Goal: Navigation & Orientation: Find specific page/section

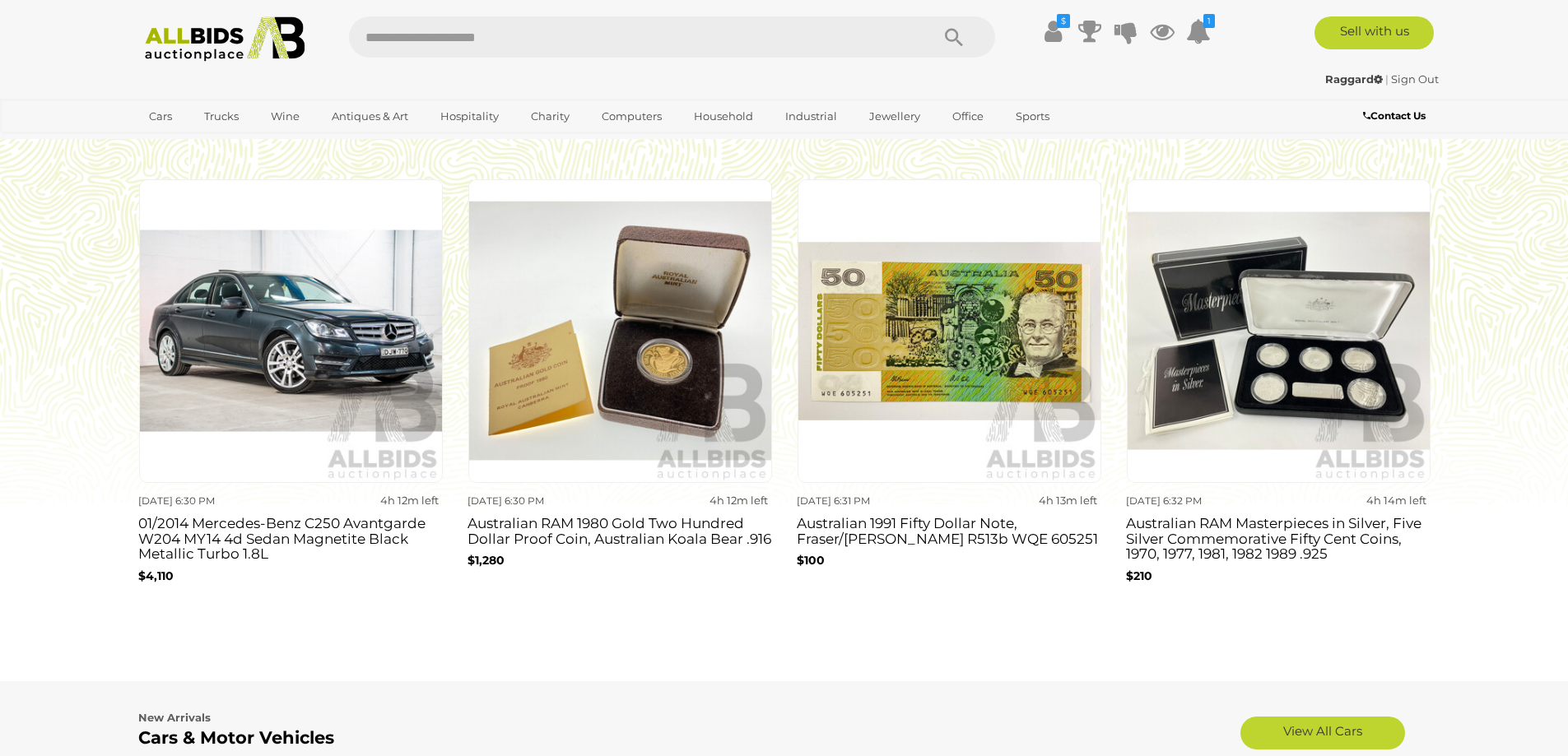
scroll to position [1536, 0]
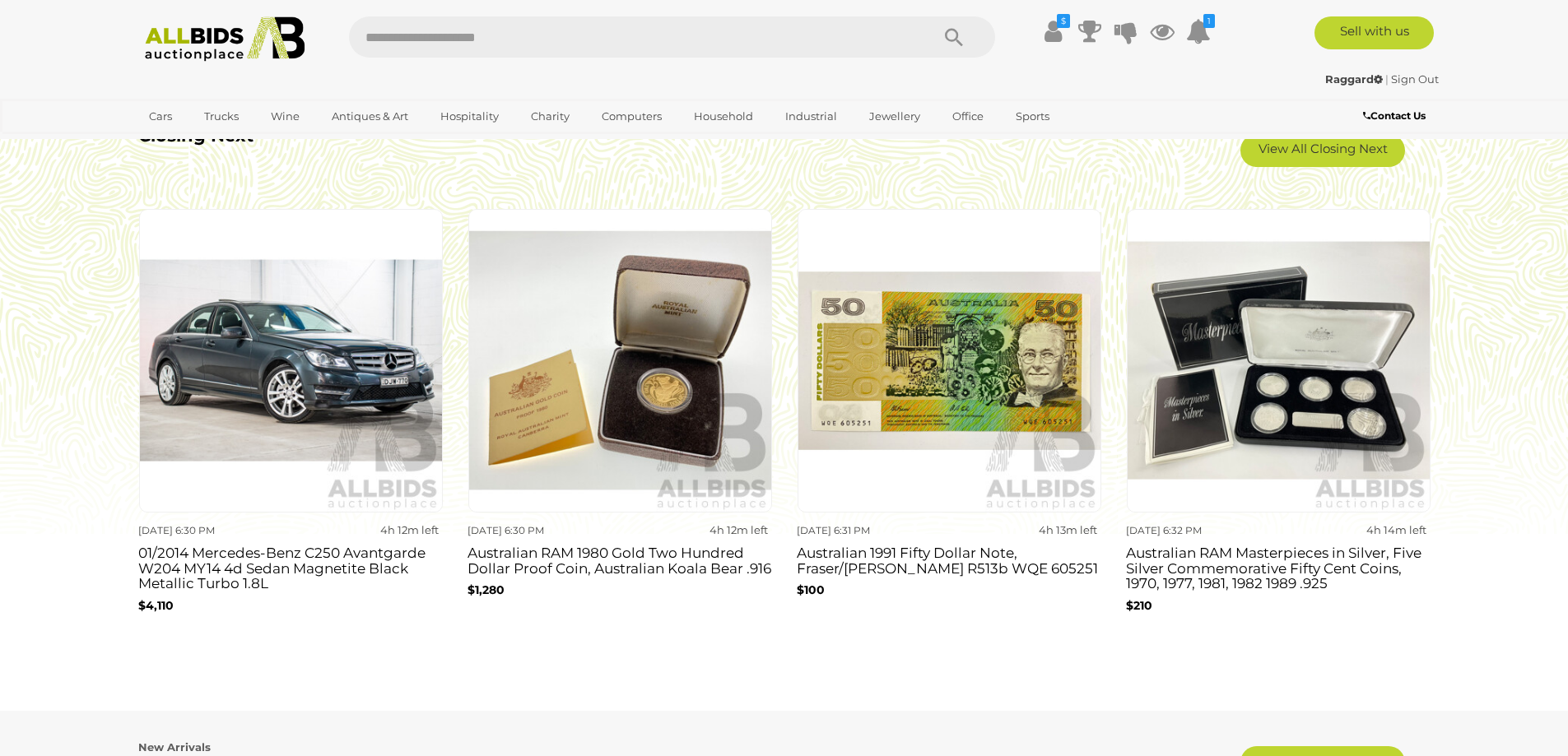
click at [330, 526] on div "4h 12m left" at bounding box center [362, 530] width 152 height 18
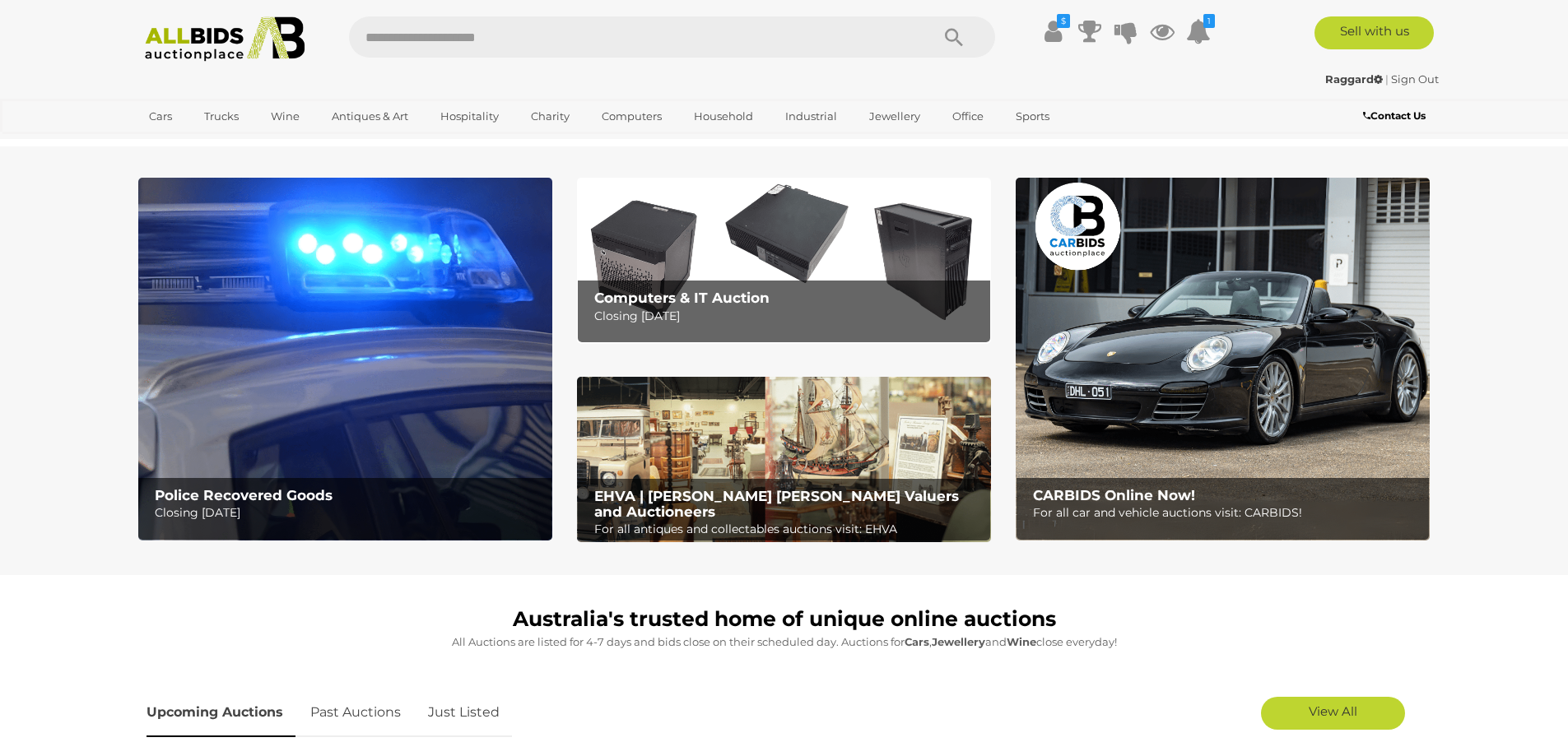
scroll to position [1536, 0]
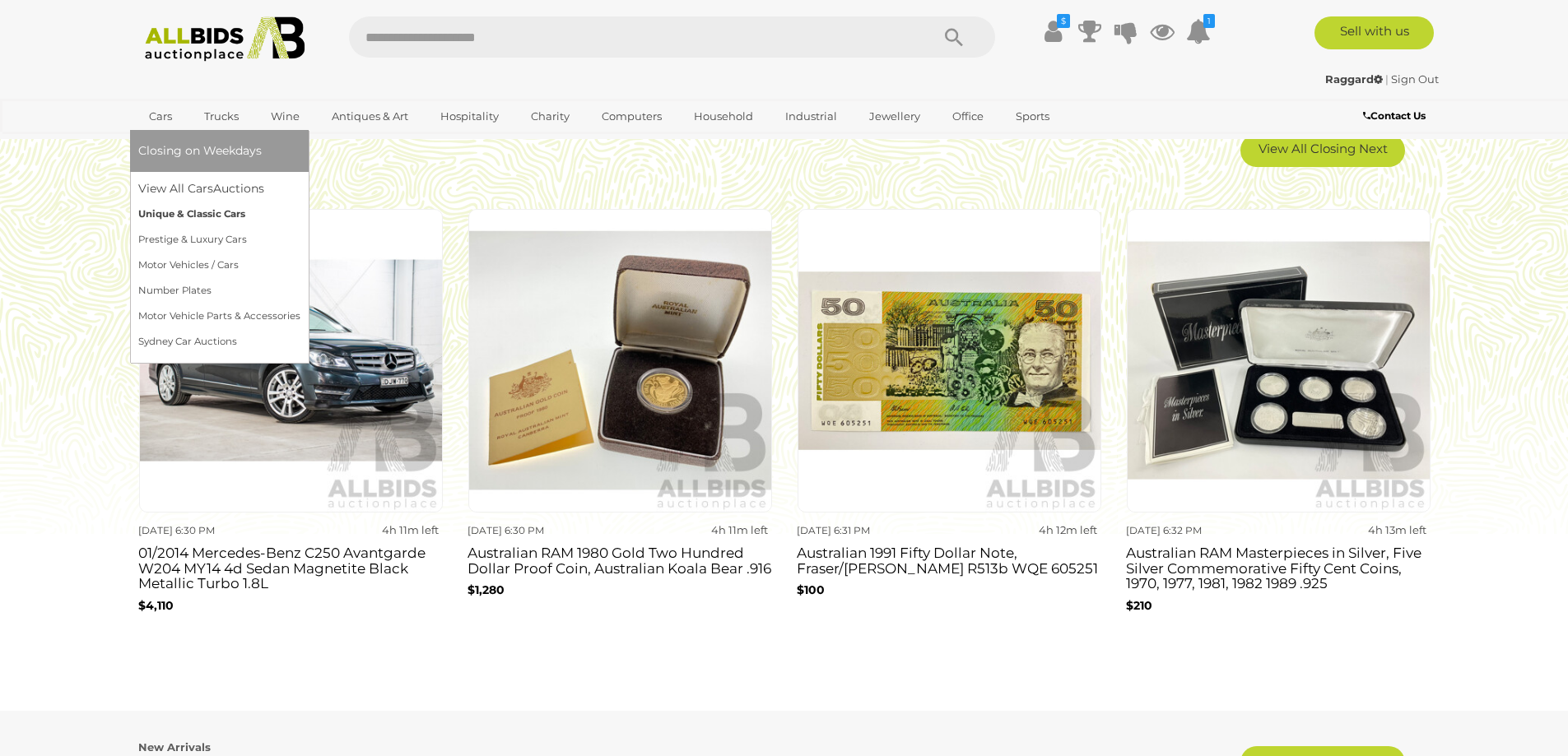
click at [223, 216] on link "Unique & Classic Cars" at bounding box center [219, 213] width 162 height 25
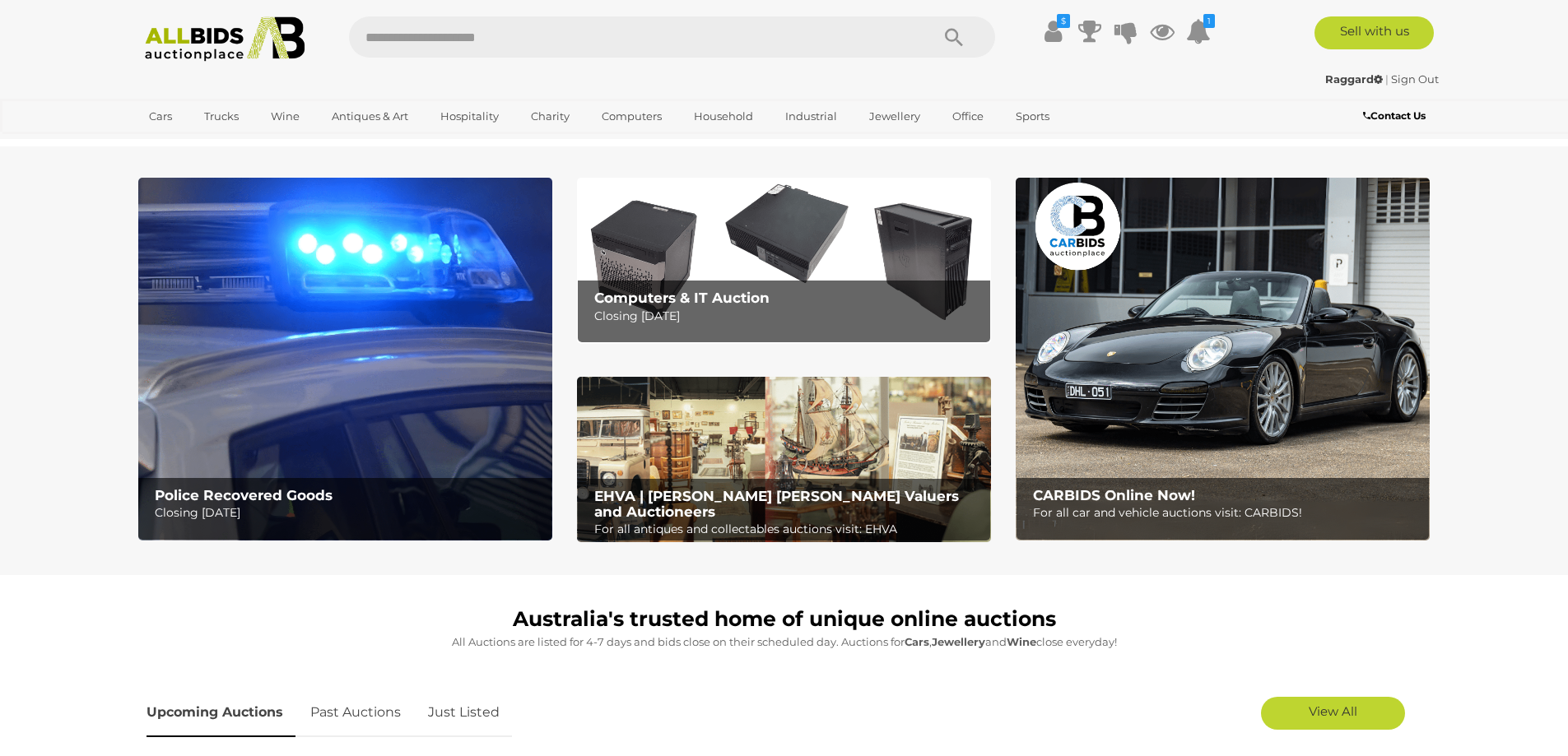
scroll to position [1536, 0]
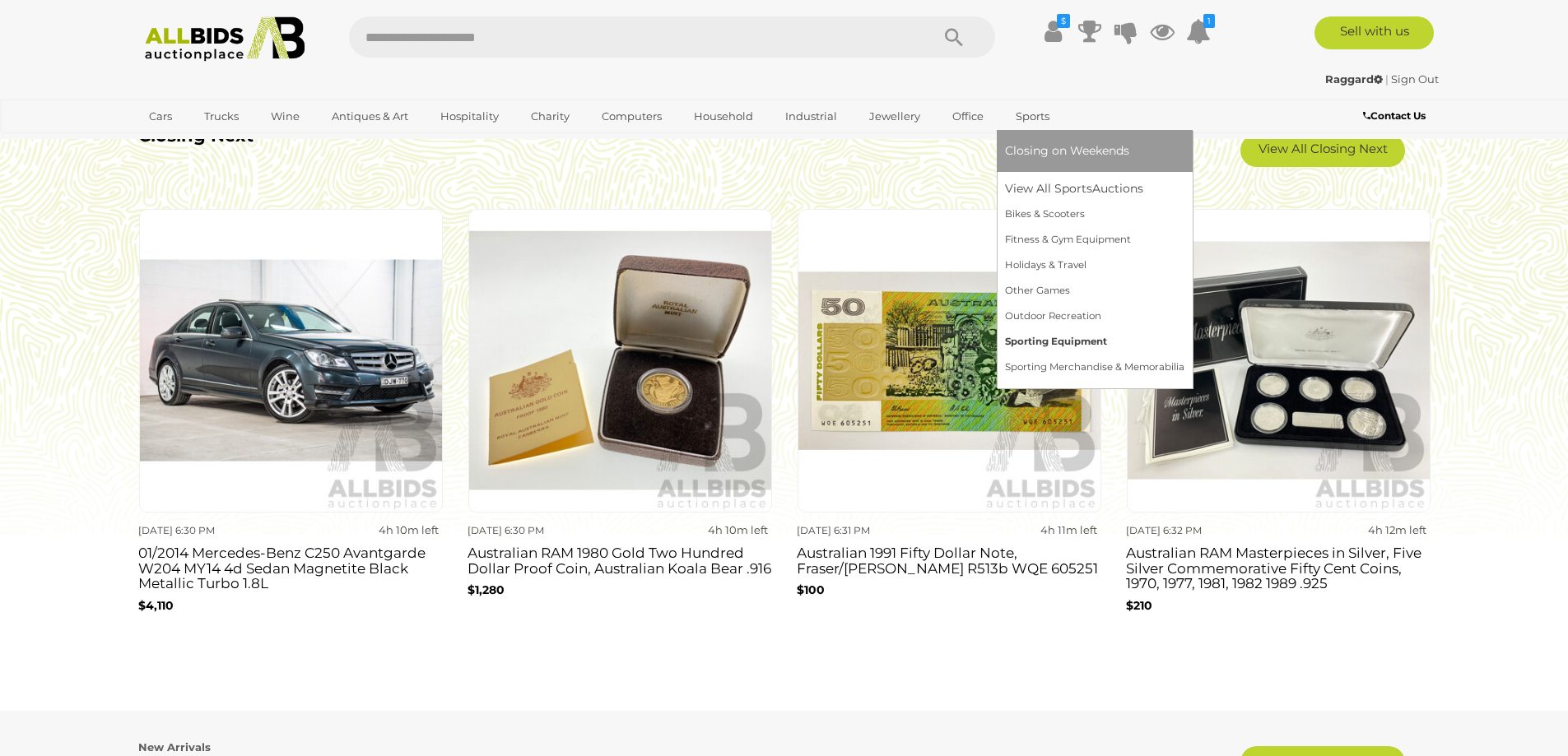
click at [1015, 345] on link "Sporting Equipment" at bounding box center [1094, 341] width 180 height 25
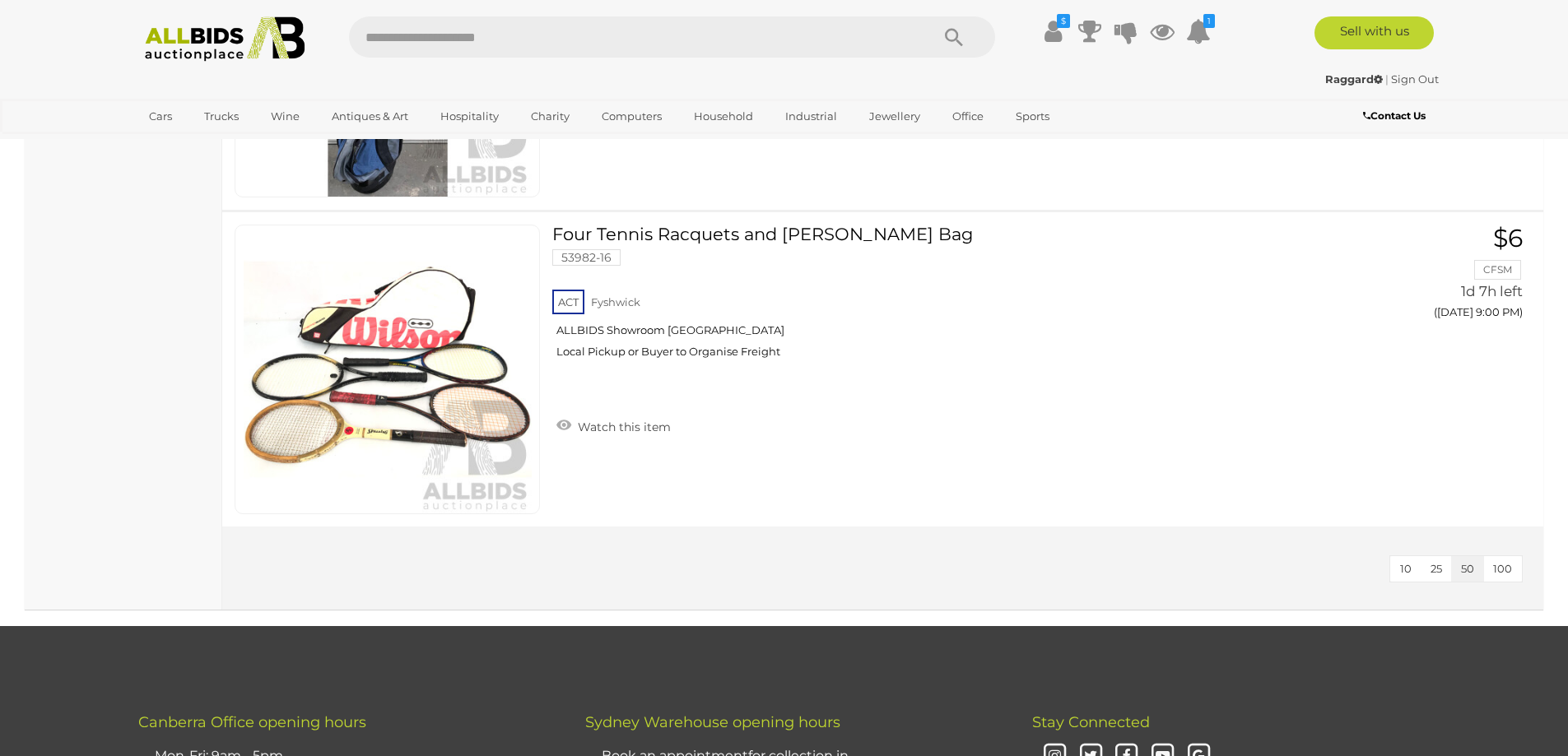
scroll to position [1755, 0]
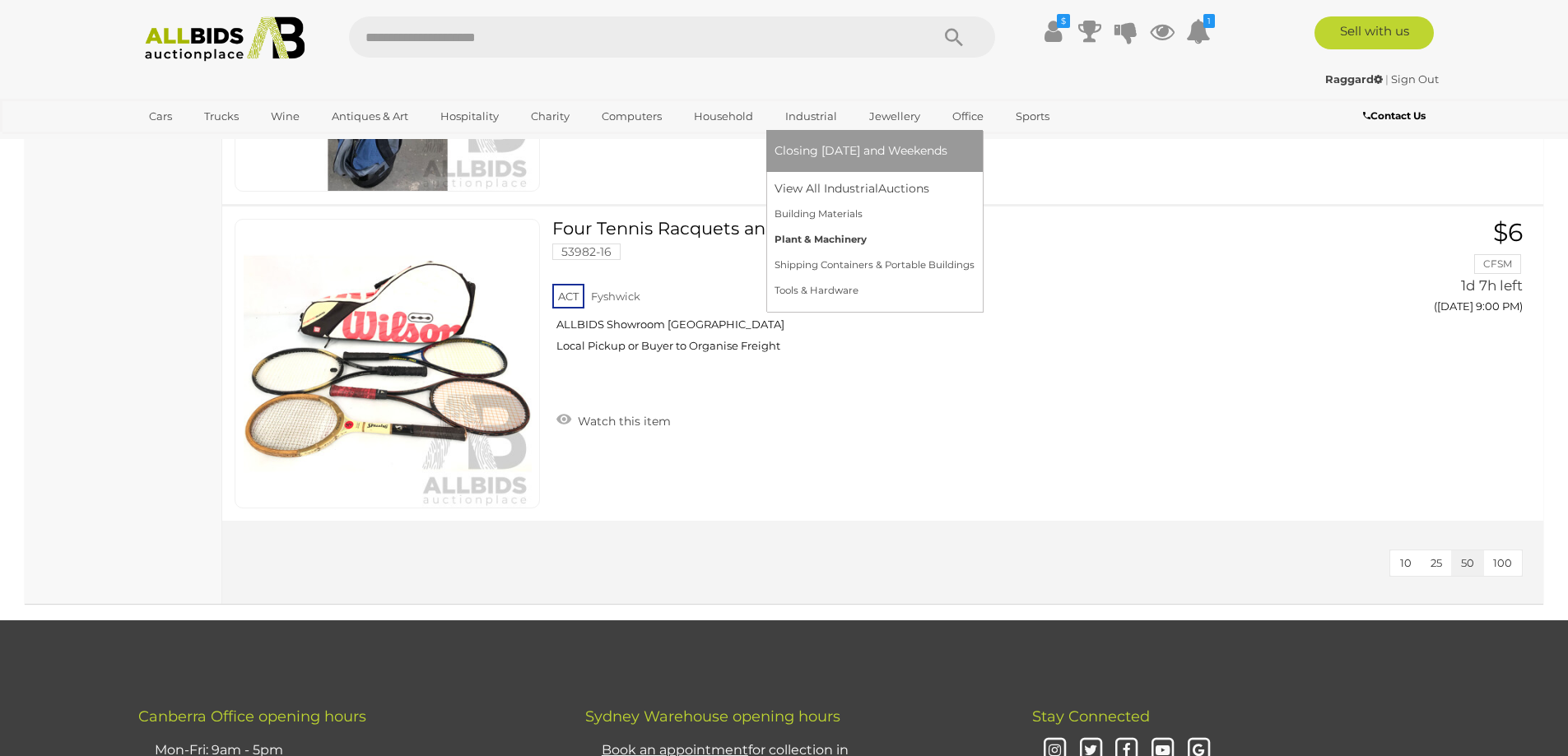
click at [815, 240] on link "Plant & Machinery" at bounding box center [874, 239] width 200 height 25
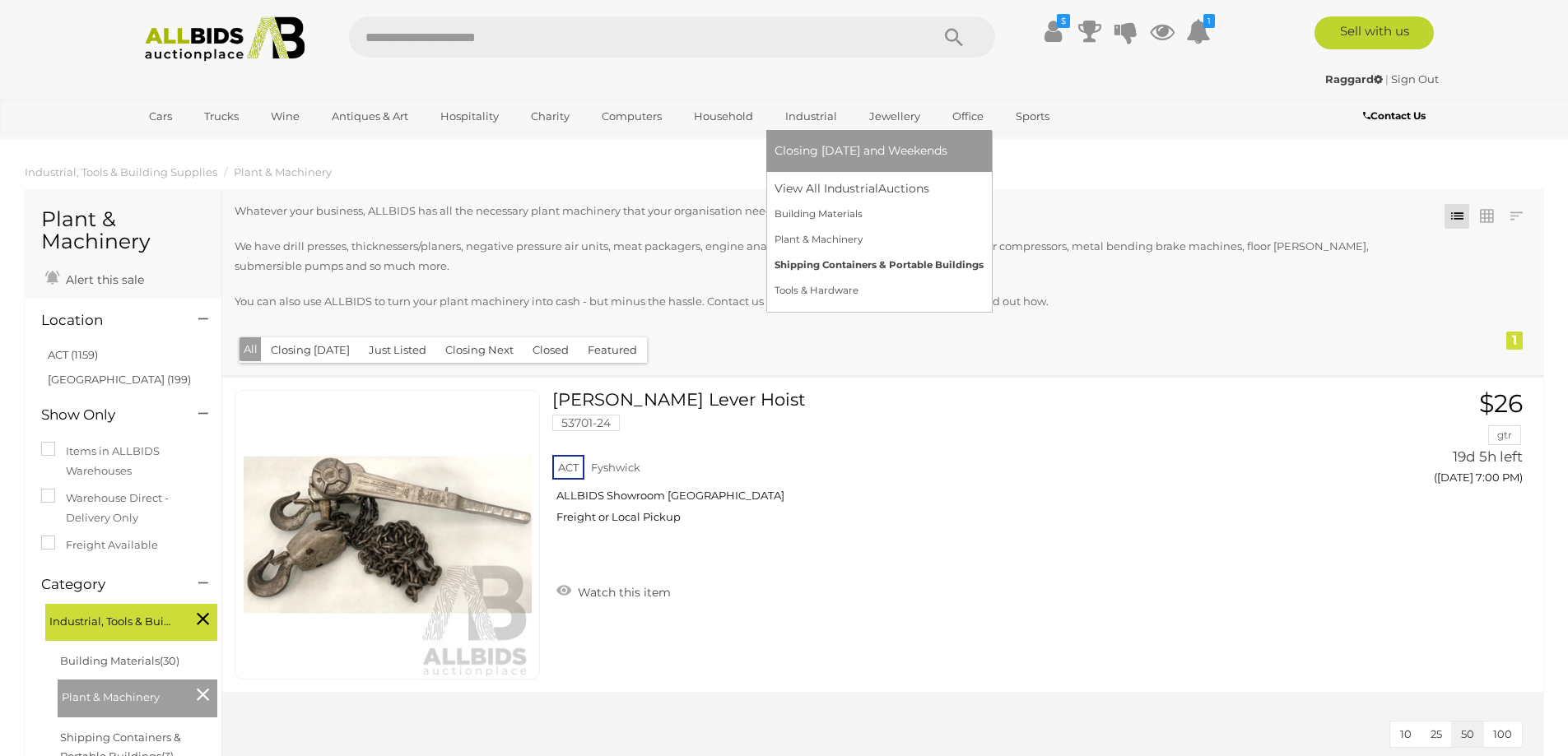
click at [799, 266] on link "Shipping Containers & Portable Buildings" at bounding box center [879, 265] width 209 height 25
click at [796, 288] on link "Tools & Hardware" at bounding box center [874, 291] width 200 height 25
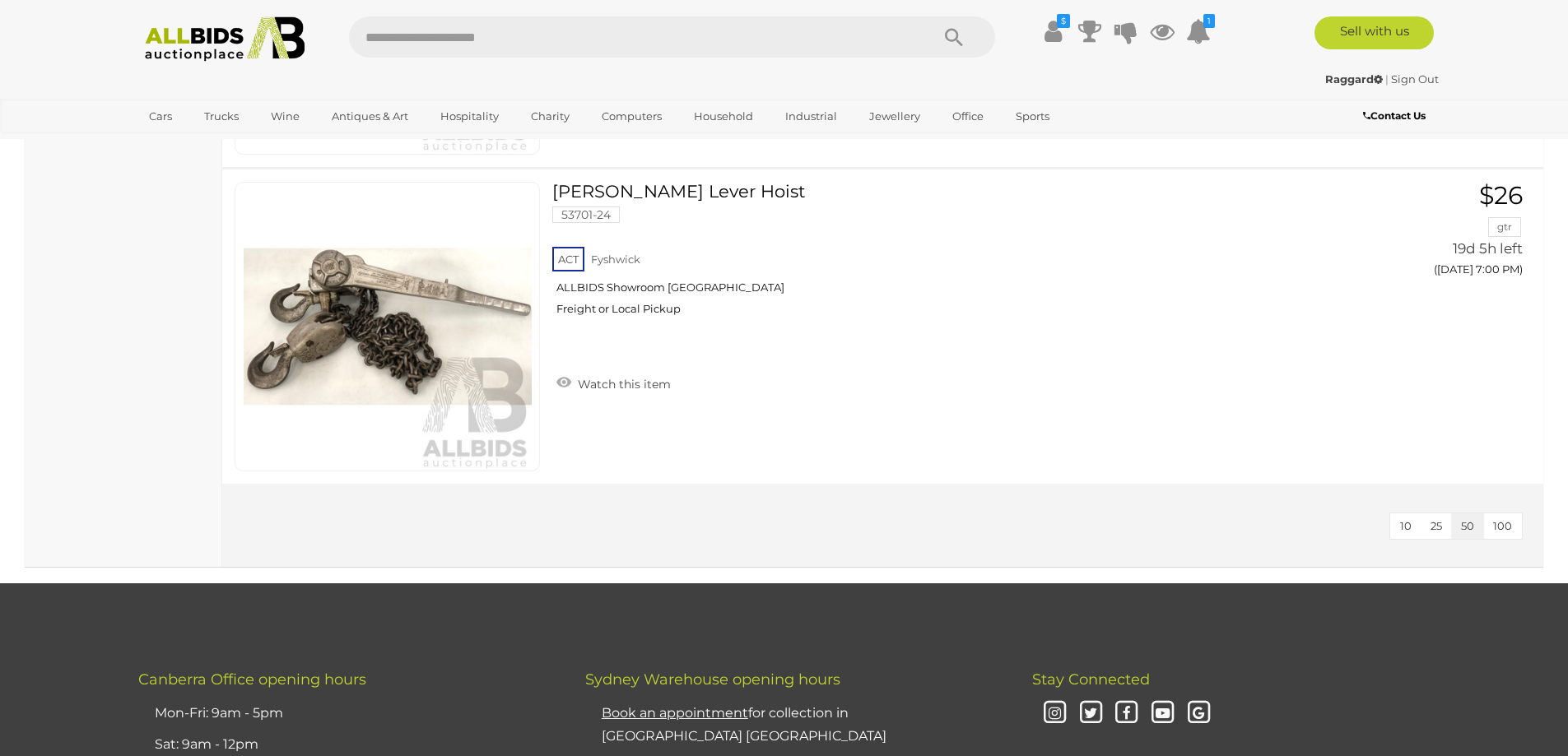
scroll to position [9871, 0]
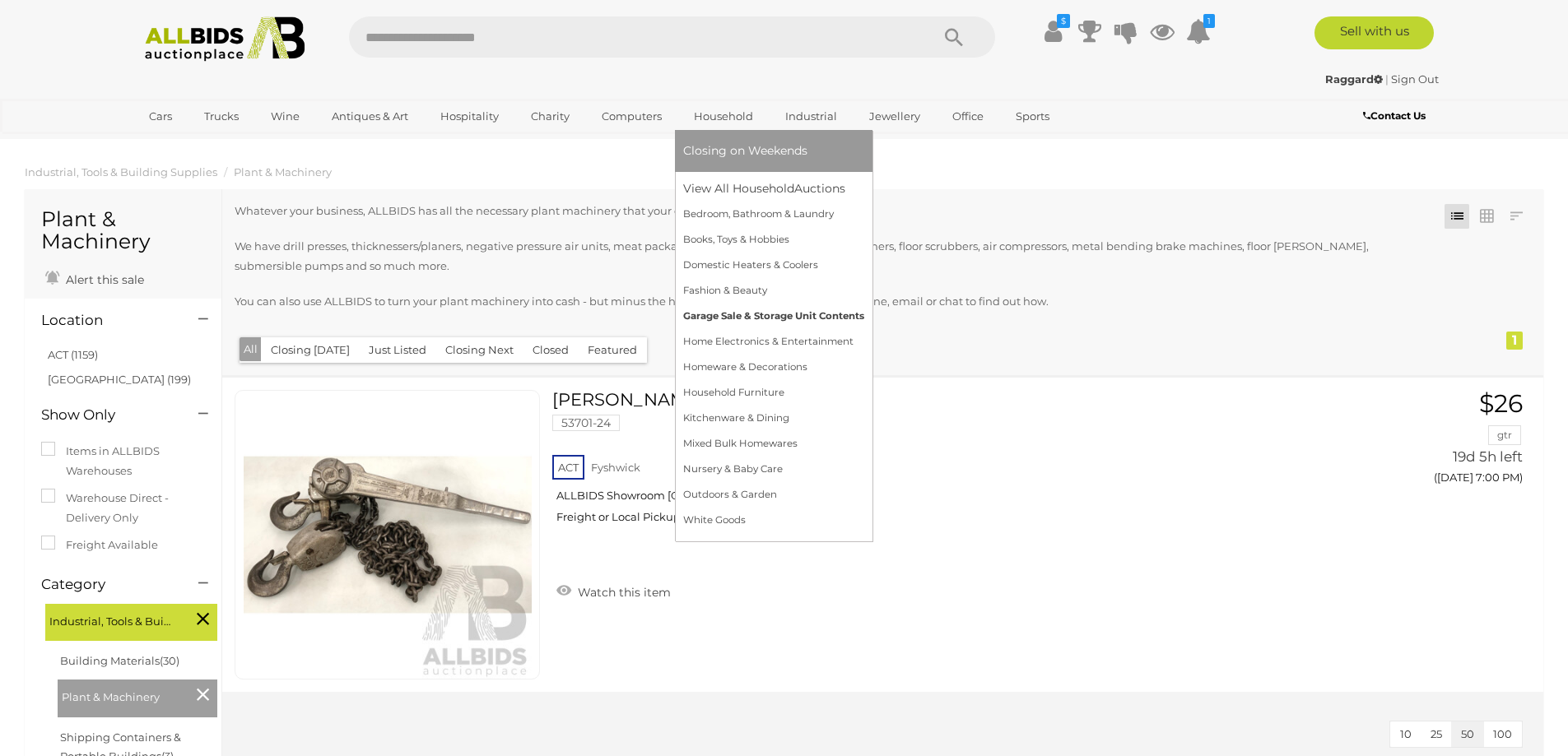
click at [714, 315] on link "Garage Sale & Storage Unit Contents" at bounding box center [773, 316] width 181 height 25
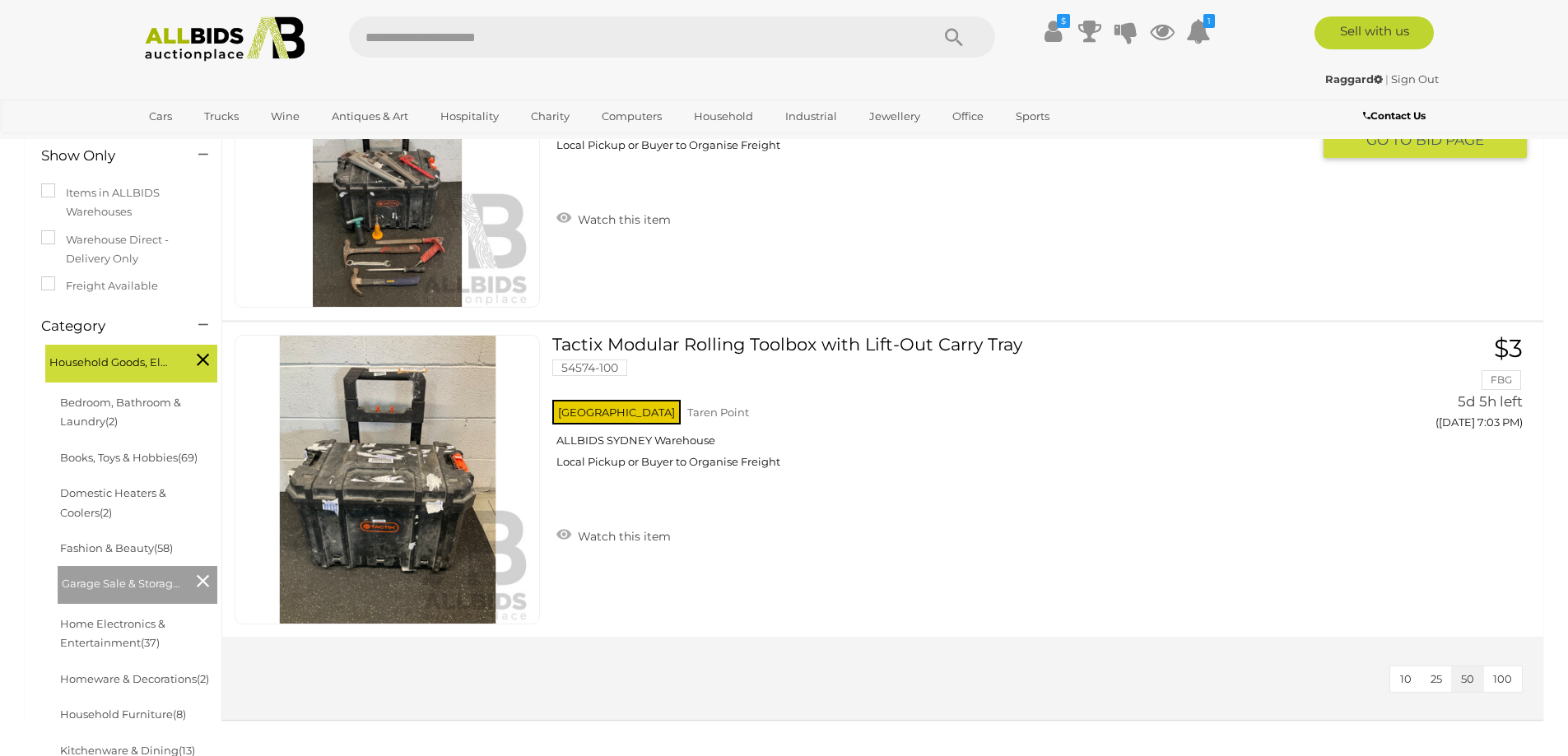
scroll to position [438, 0]
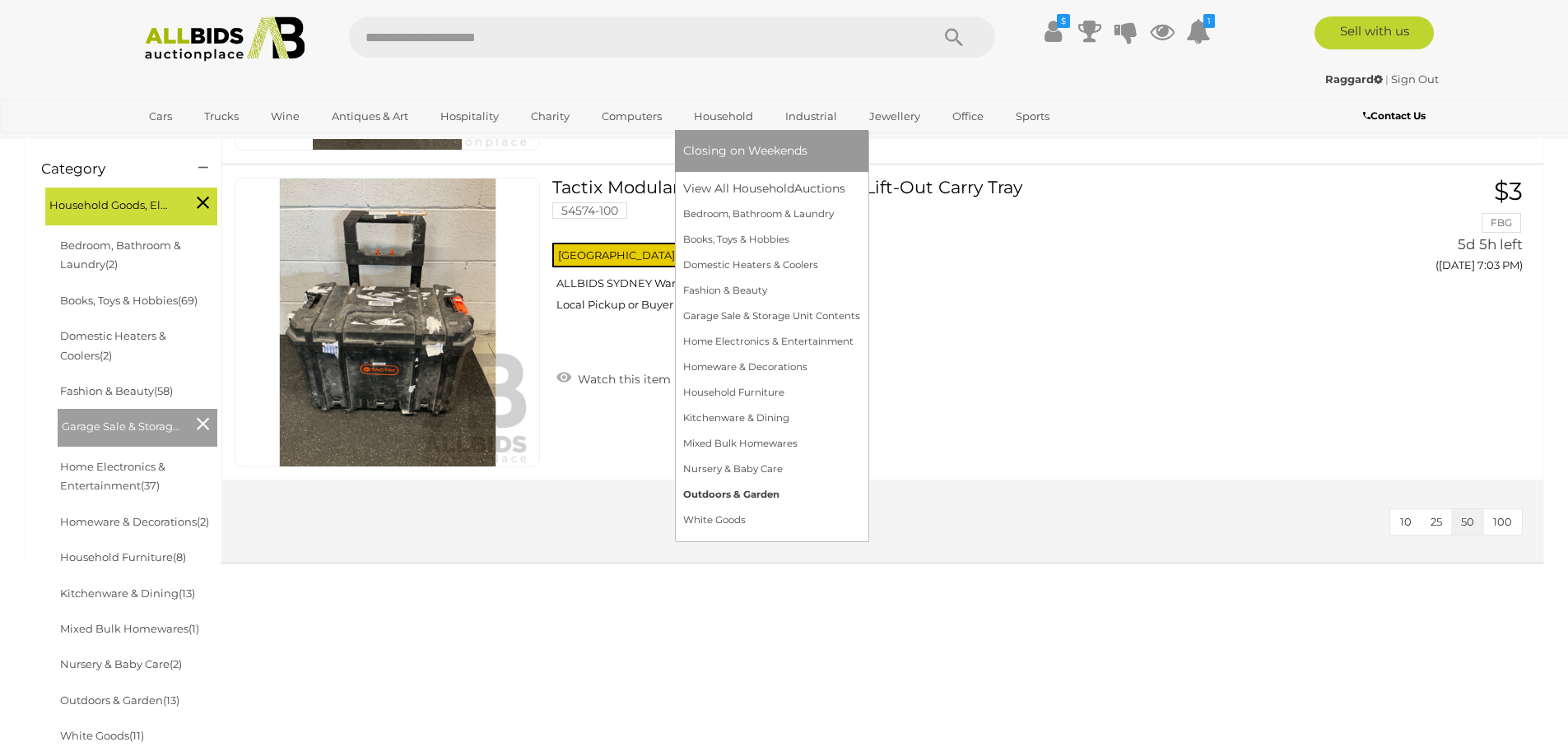
click at [701, 492] on link "Outdoors & Garden" at bounding box center [771, 495] width 177 height 25
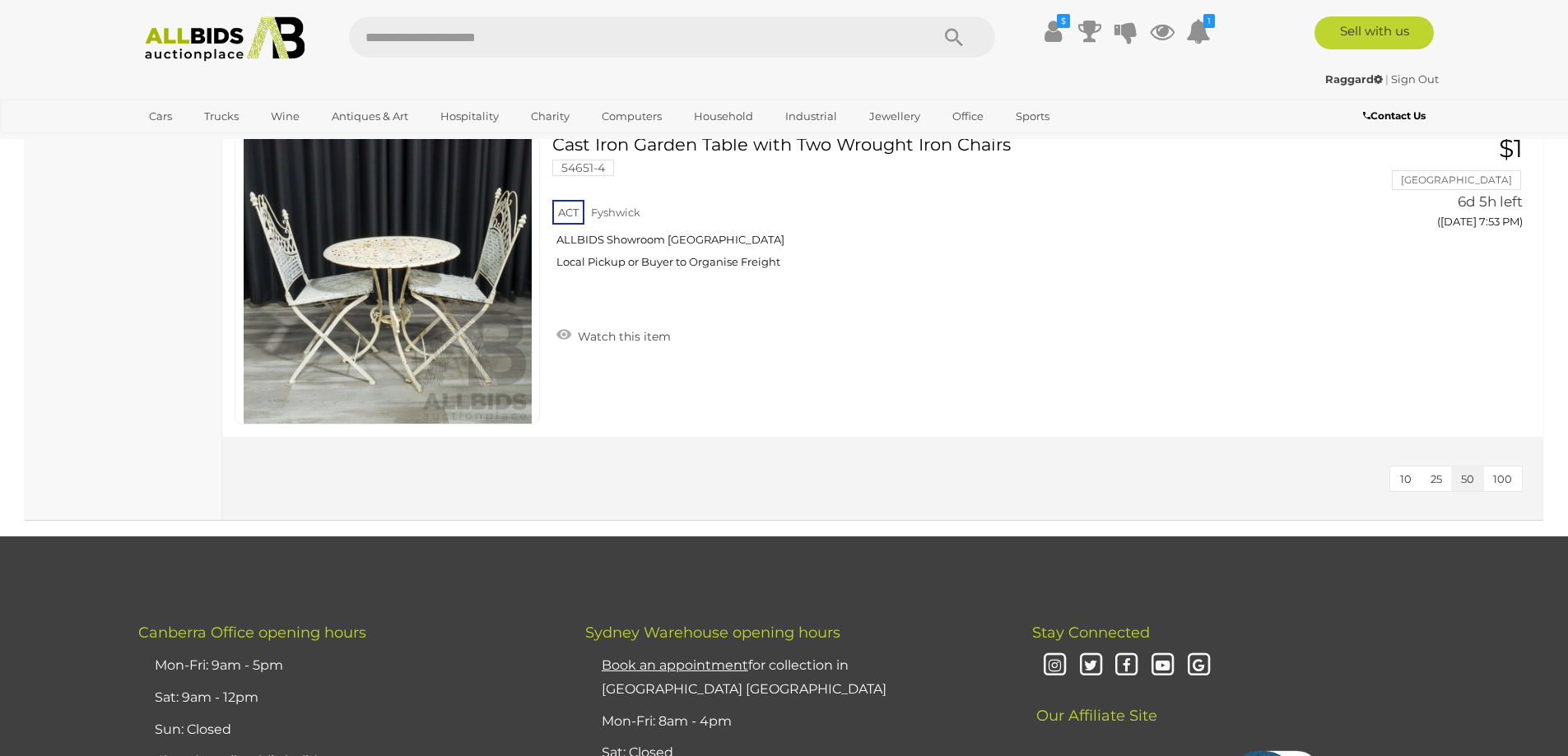
scroll to position [4168, 0]
